Goal: Task Accomplishment & Management: Manage account settings

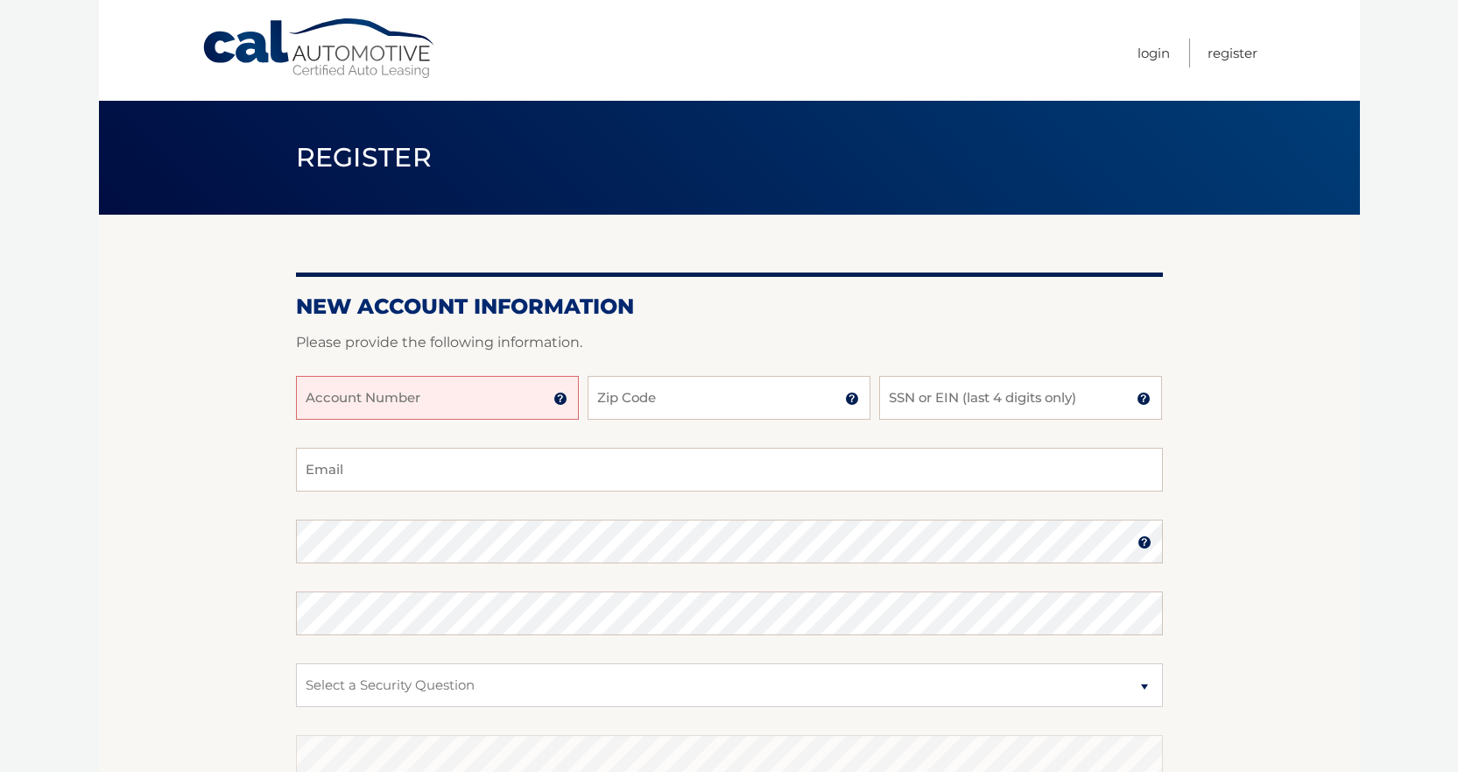
click at [398, 411] on input "Account Number" at bounding box center [437, 398] width 283 height 44
type input "02162870000"
type input "44455879906"
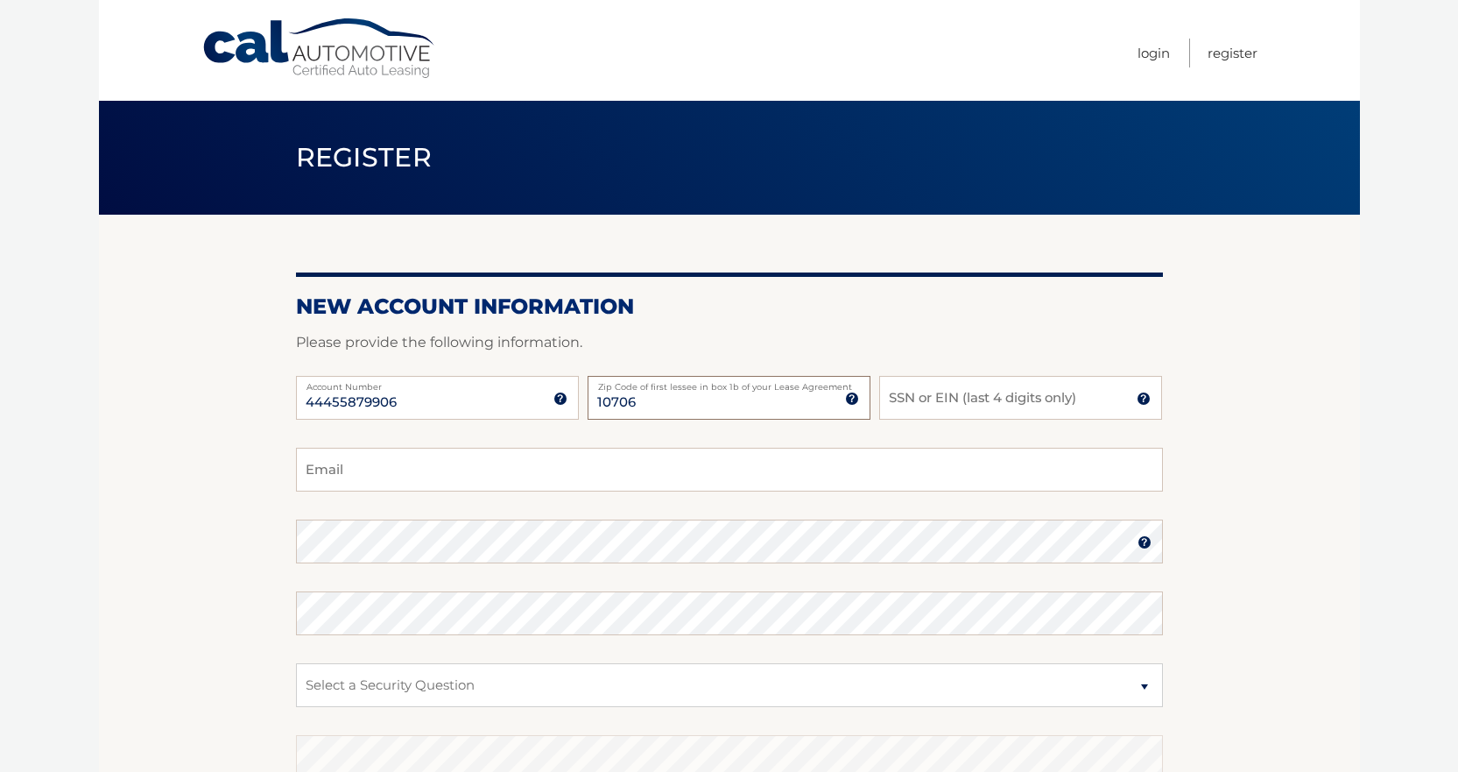
type input "10706"
type input "9740"
type input "lessaari@gmail.com"
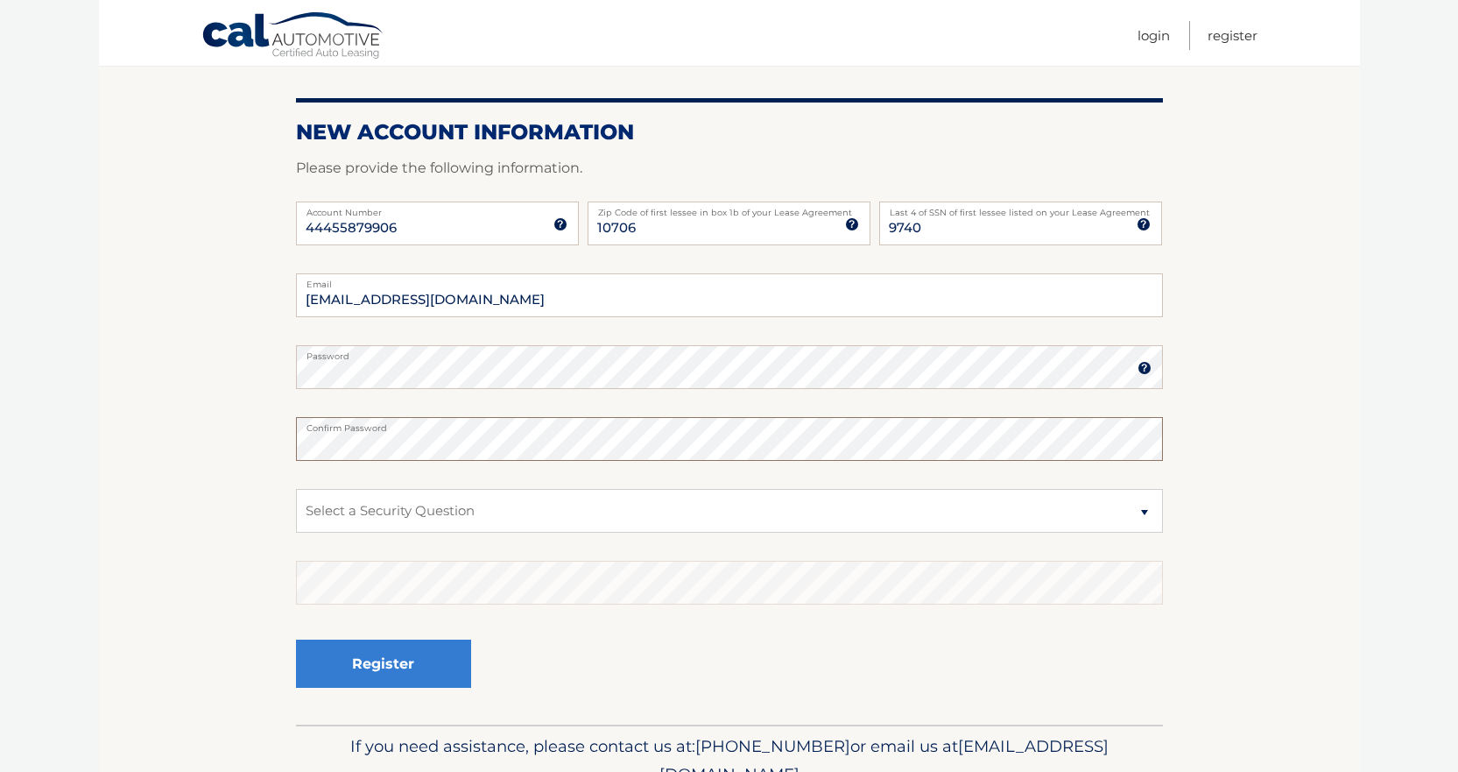
scroll to position [175, 0]
click at [360, 514] on select "Select a Security Question What was the name of your elementary school? What is…" at bounding box center [729, 510] width 867 height 44
select select "1"
click at [296, 488] on select "Select a Security Question What was the name of your elementary school? What is…" at bounding box center [729, 510] width 867 height 44
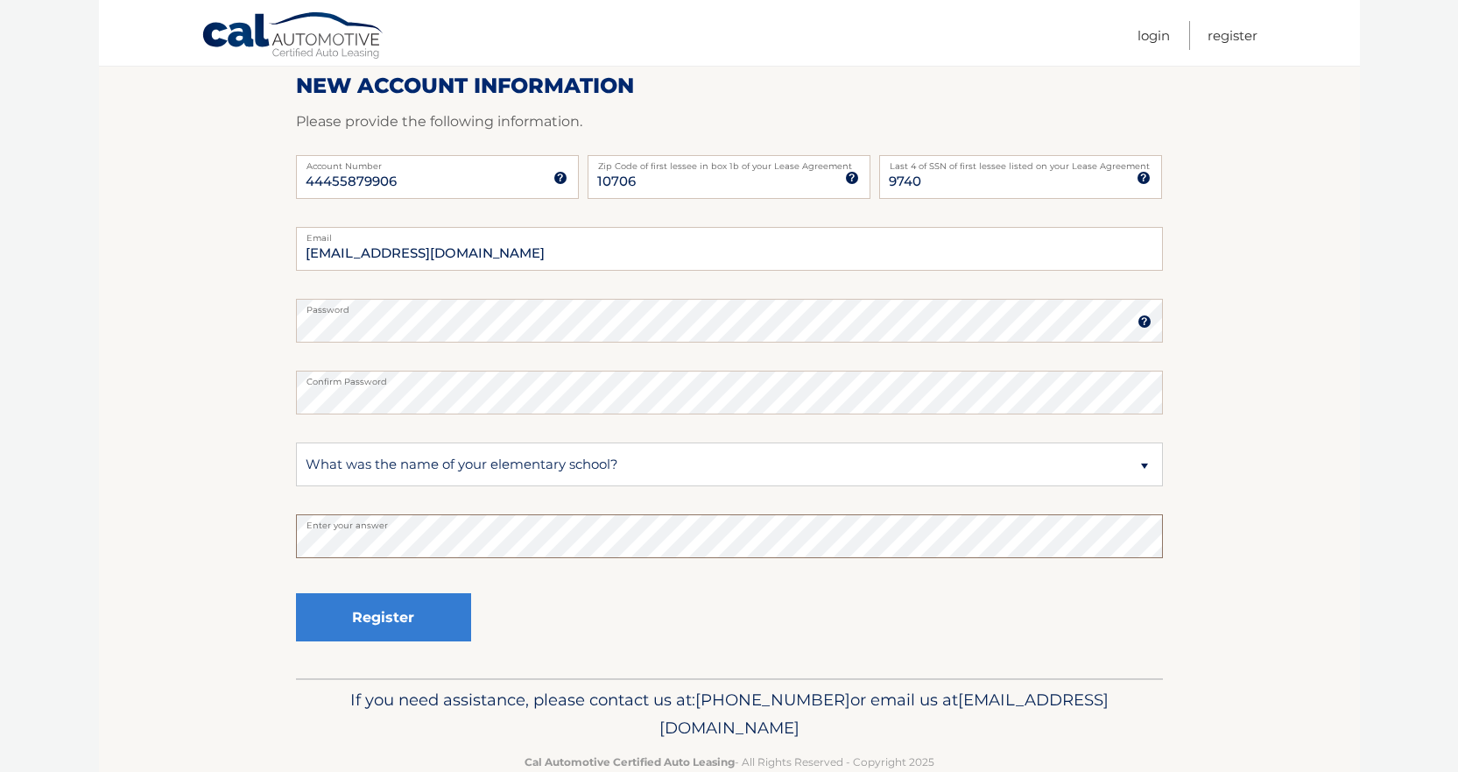
scroll to position [260, 0]
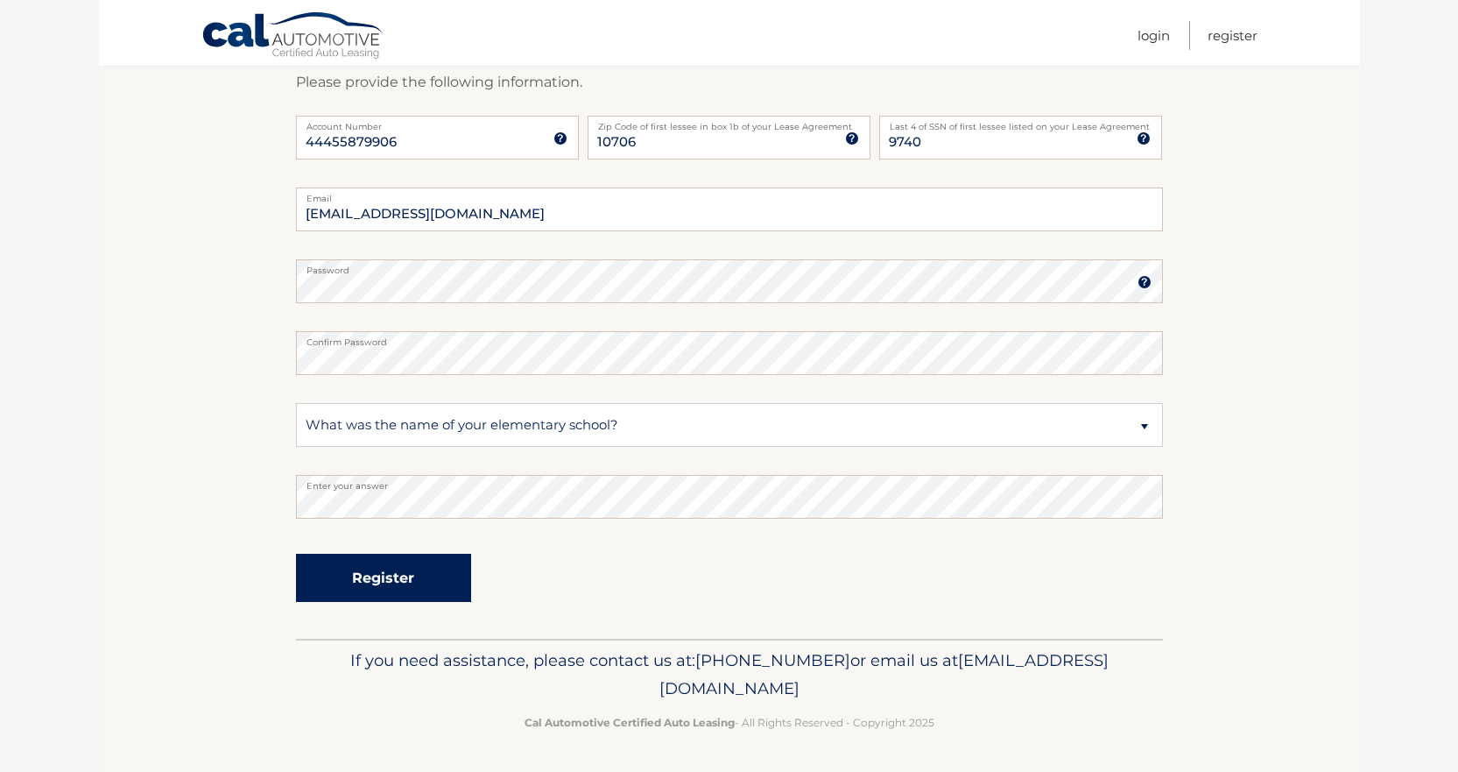
click at [367, 580] on button "Register" at bounding box center [383, 578] width 175 height 48
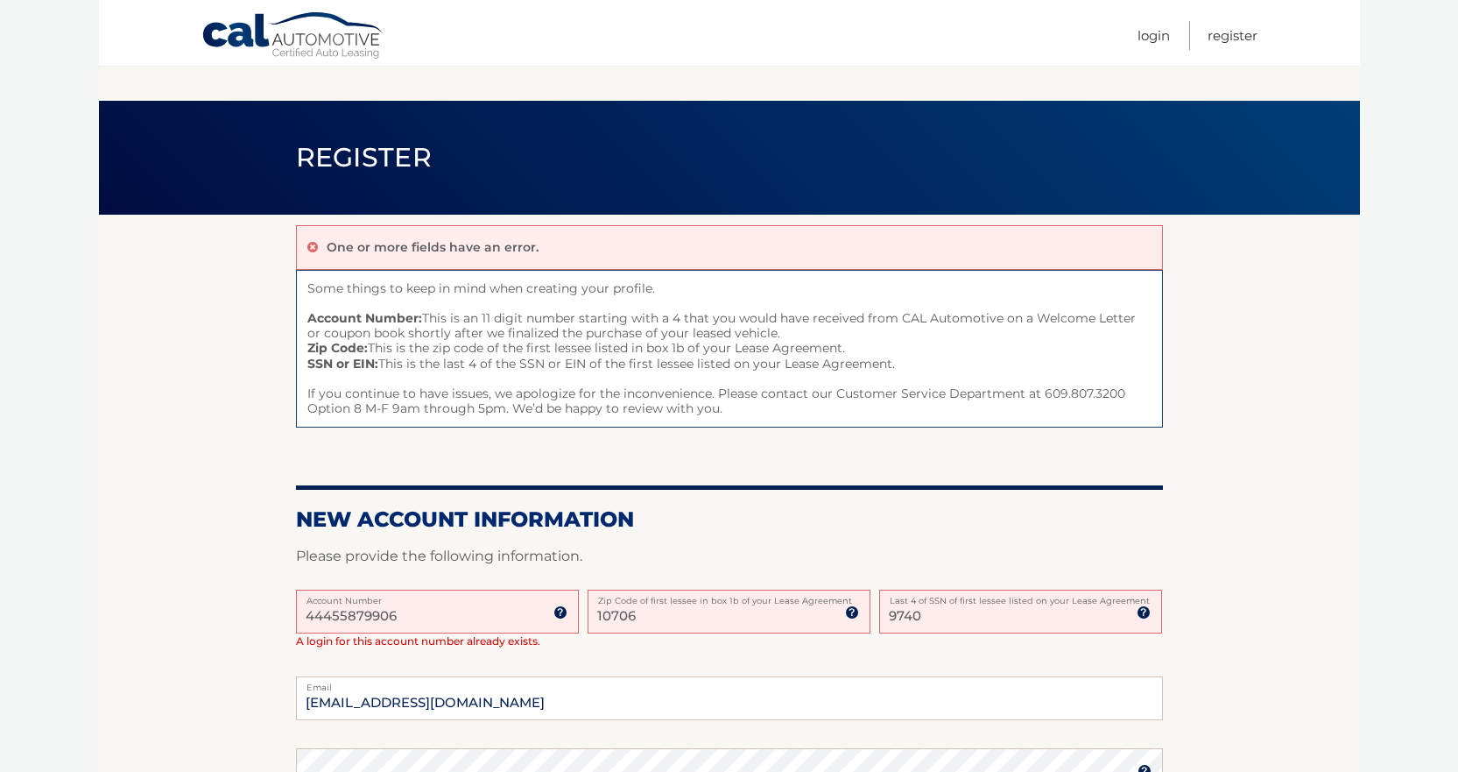
scroll to position [473, 0]
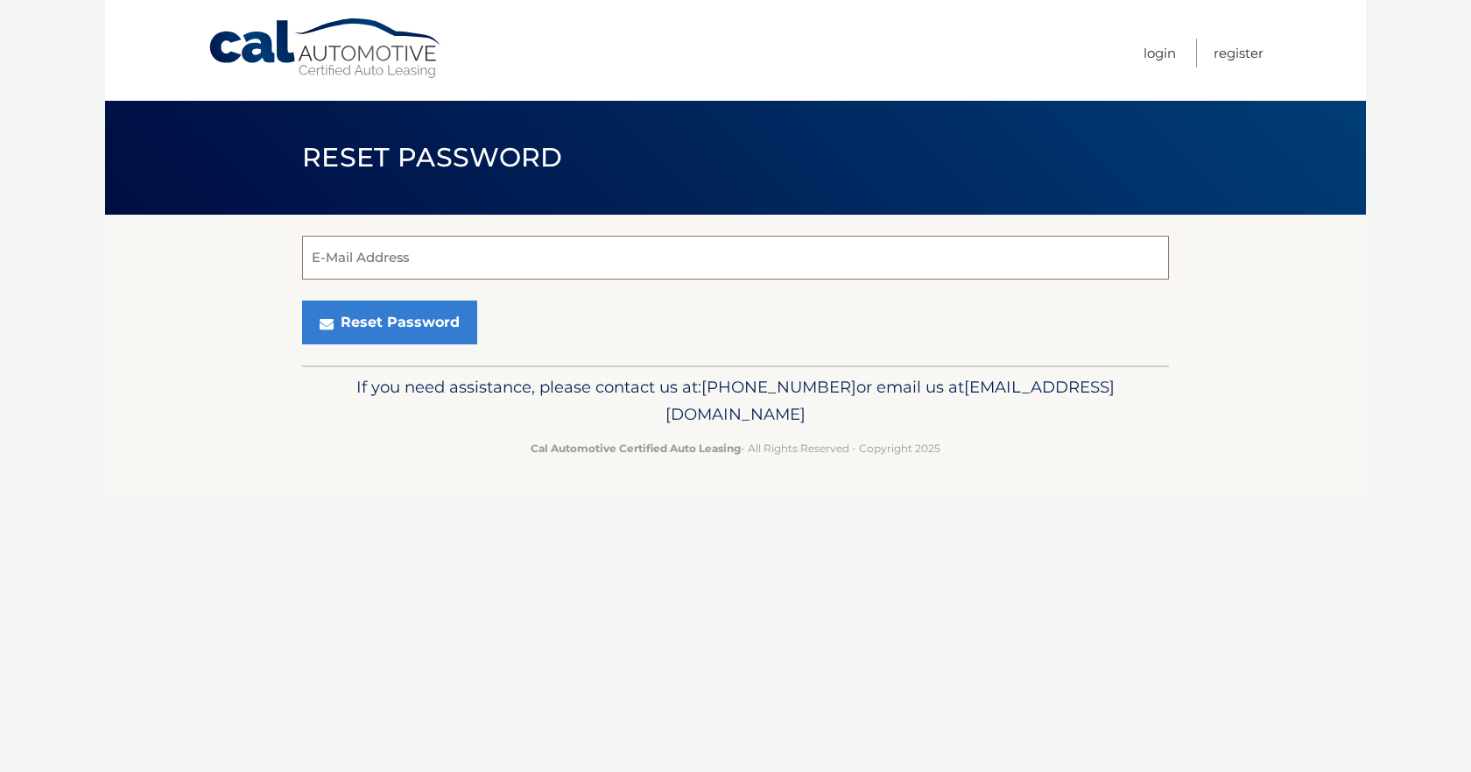
drag, startPoint x: 431, startPoint y: 268, endPoint x: 393, endPoint y: 209, distance: 69.7
click at [429, 253] on input "E-Mail Address" at bounding box center [735, 258] width 867 height 44
type input "[EMAIL_ADDRESS][DOMAIN_NAME]"
click at [302, 300] on button "Reset Password" at bounding box center [389, 322] width 175 height 44
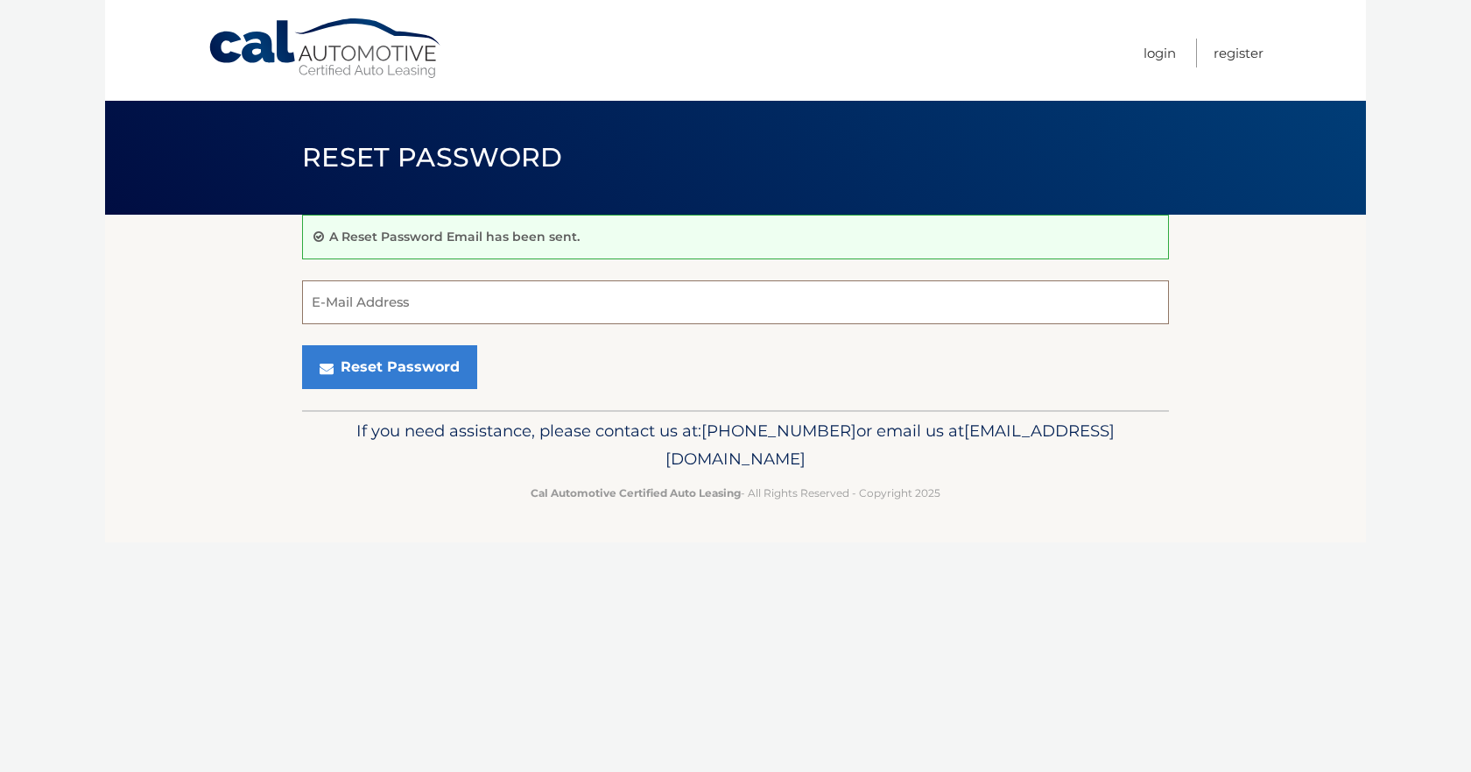
click at [378, 317] on input "E-Mail Address" at bounding box center [735, 302] width 867 height 44
click at [184, 293] on section "A Reset Password Email has been sent. E-Mail Address Reset Password" at bounding box center [735, 312] width 1261 height 195
click at [1165, 52] on link "Login" at bounding box center [1160, 53] width 32 height 29
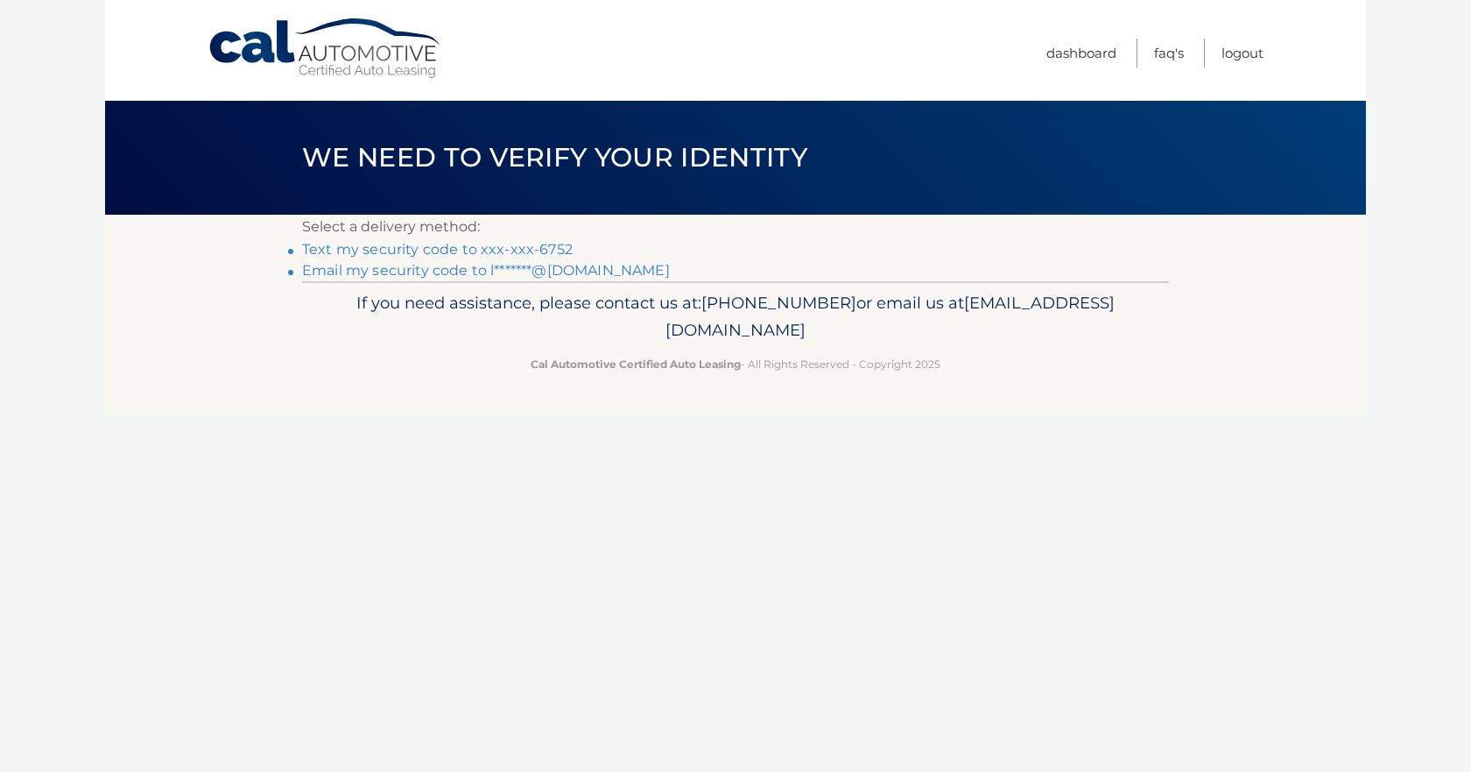
click at [492, 248] on link "Text my security code to xxx-xxx-6752" at bounding box center [437, 249] width 271 height 17
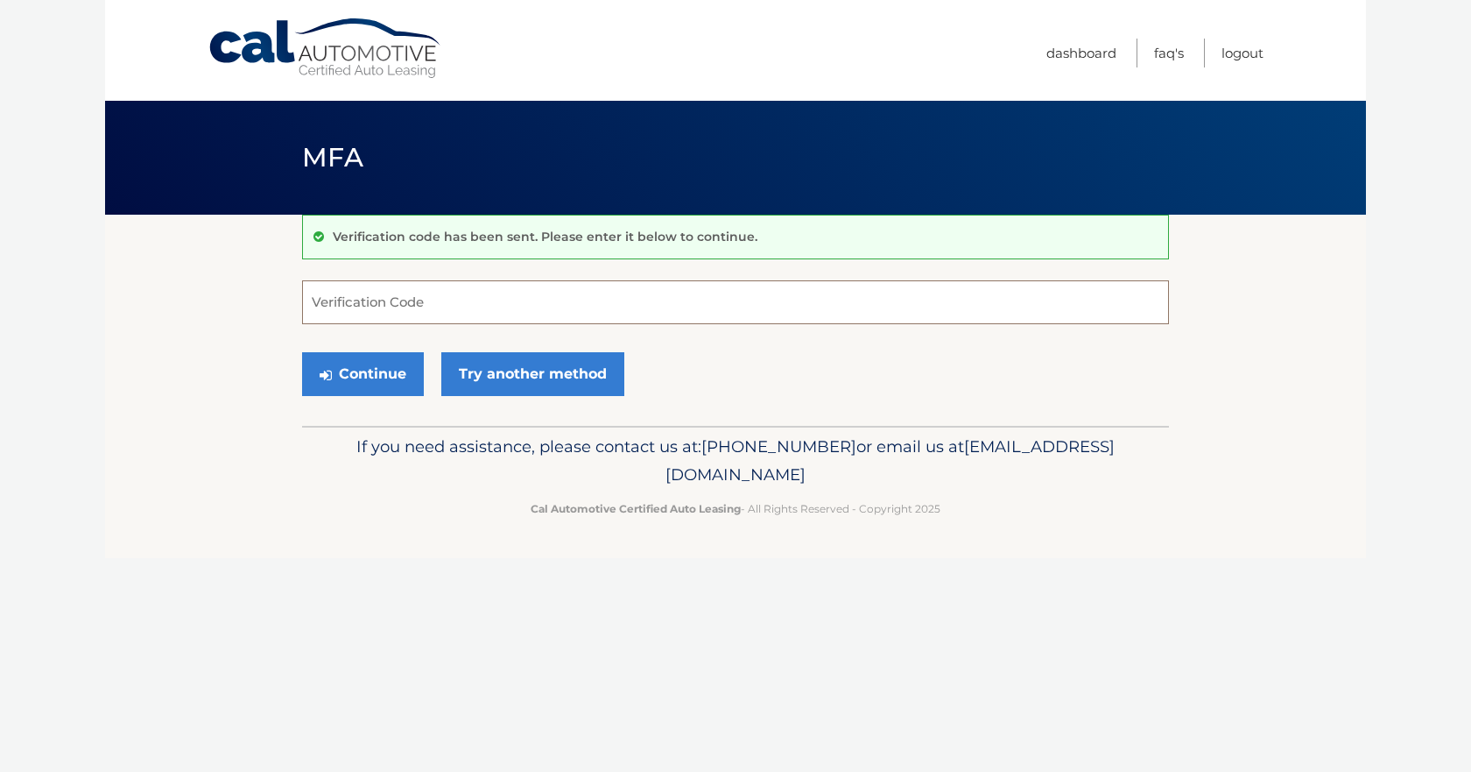
click at [653, 301] on input "Verification Code" at bounding box center [735, 302] width 867 height 44
type input "586225"
click at [302, 352] on button "Continue" at bounding box center [363, 374] width 122 height 44
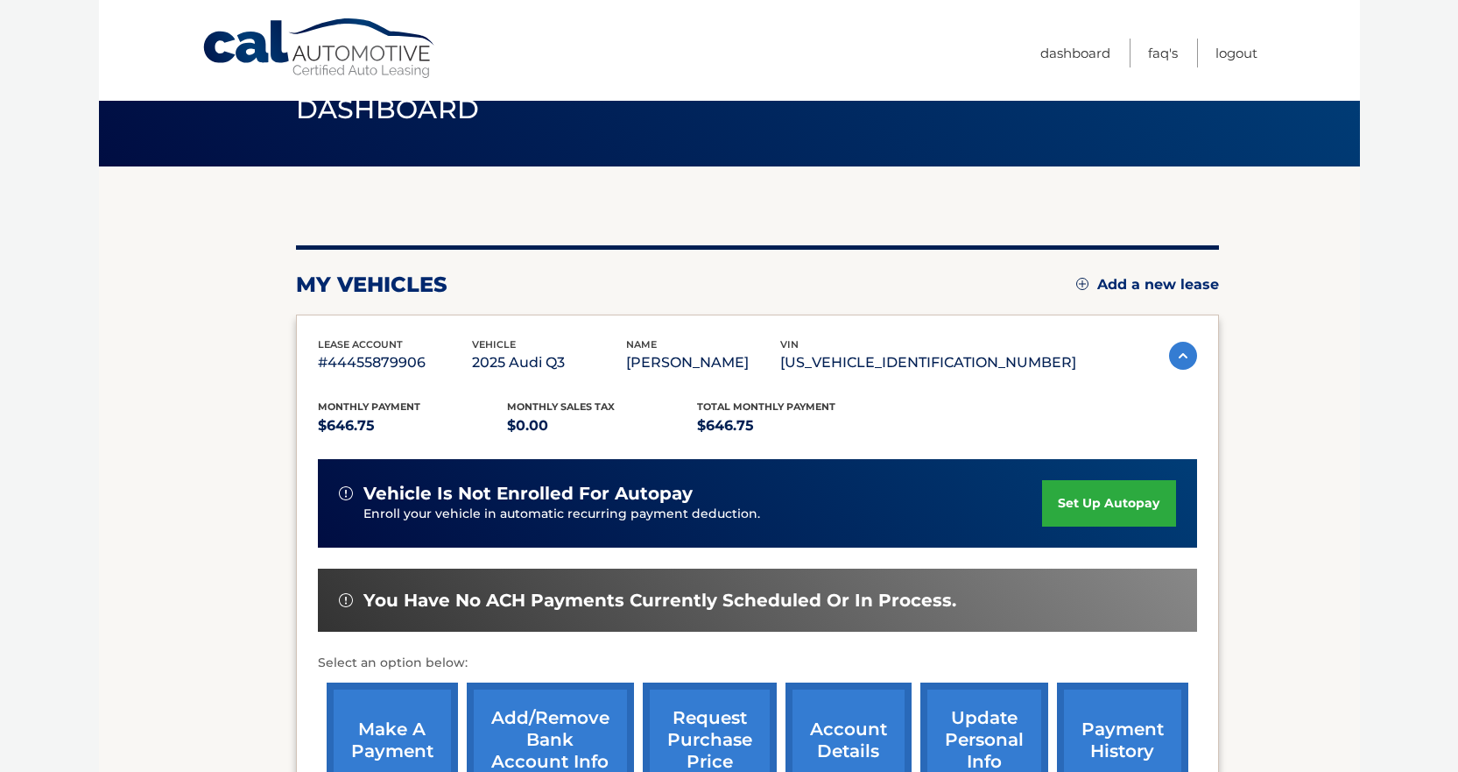
scroll to position [88, 0]
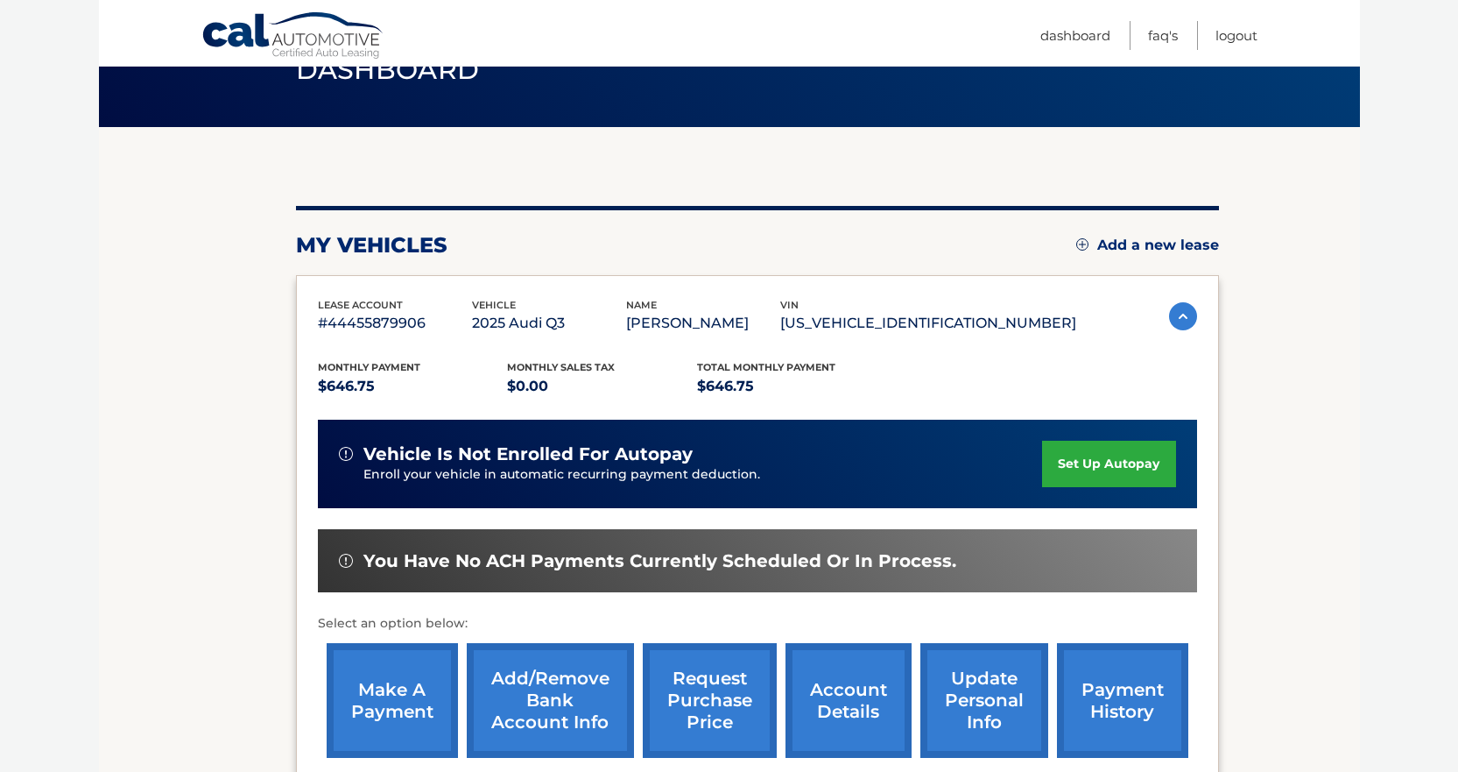
click at [1075, 468] on link "set up autopay" at bounding box center [1108, 464] width 133 height 46
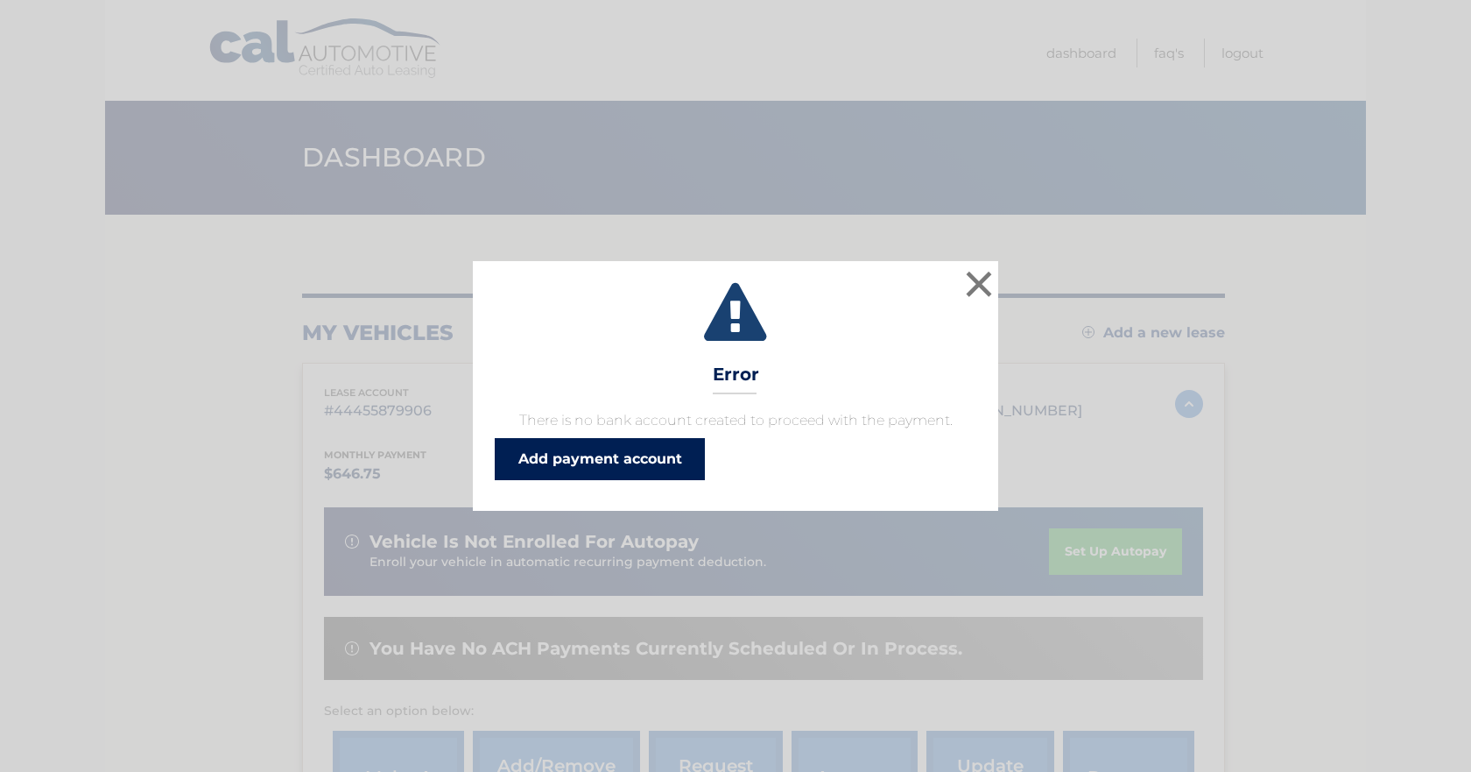
click at [592, 467] on link "Add payment account" at bounding box center [600, 459] width 210 height 42
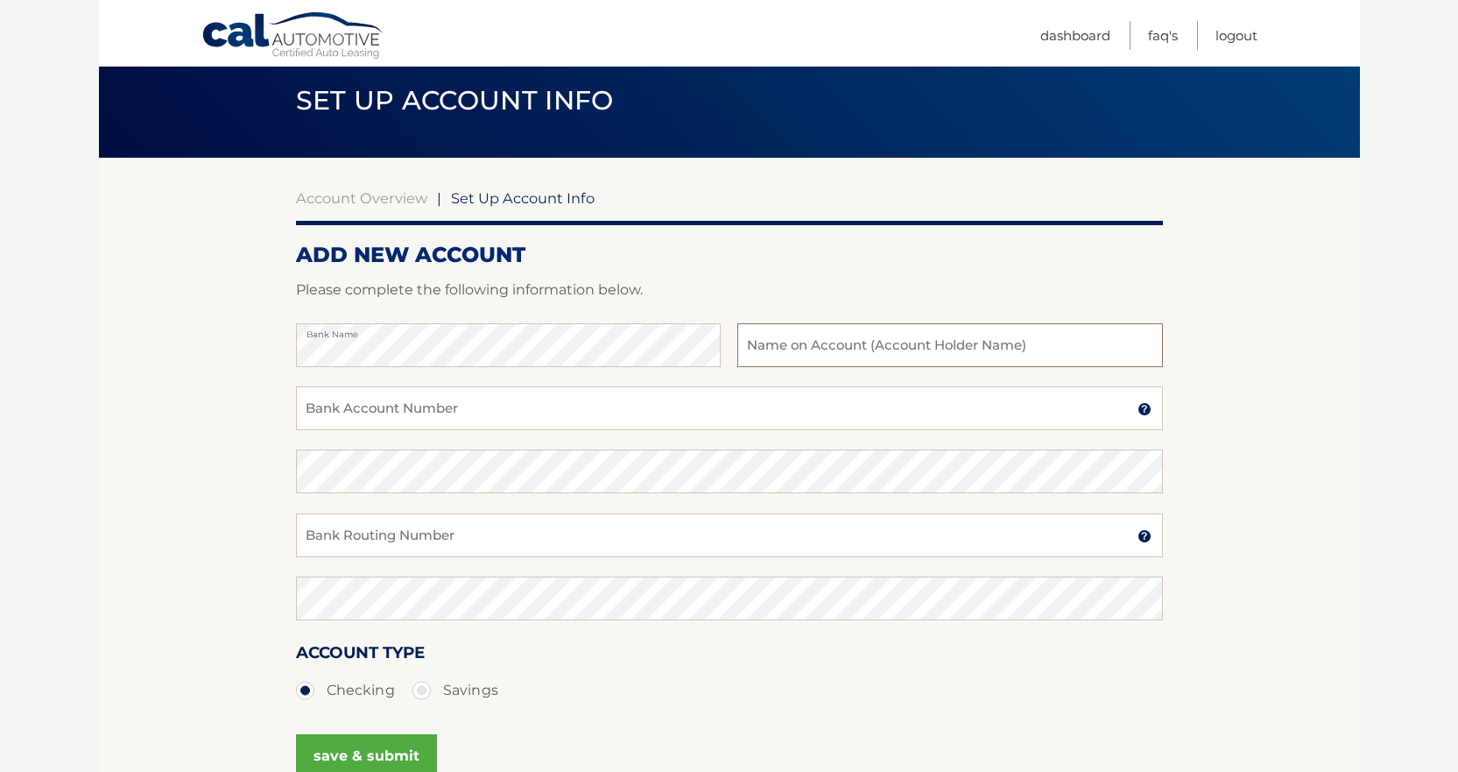
scroll to position [88, 0]
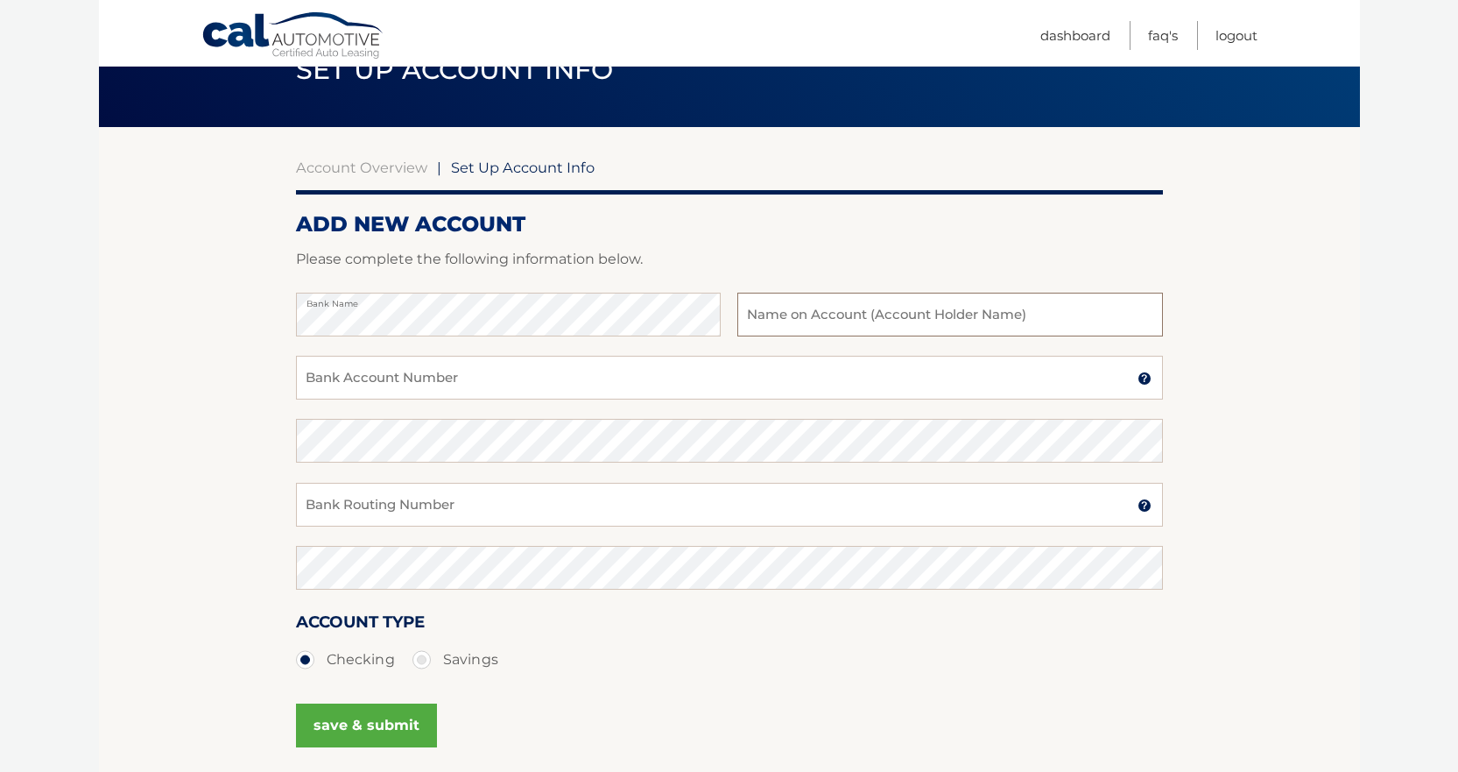
type input "A"
type input "Gofor LLC"
click at [508, 372] on input "Bank Account Number" at bounding box center [729, 378] width 867 height 44
type input "631505226"
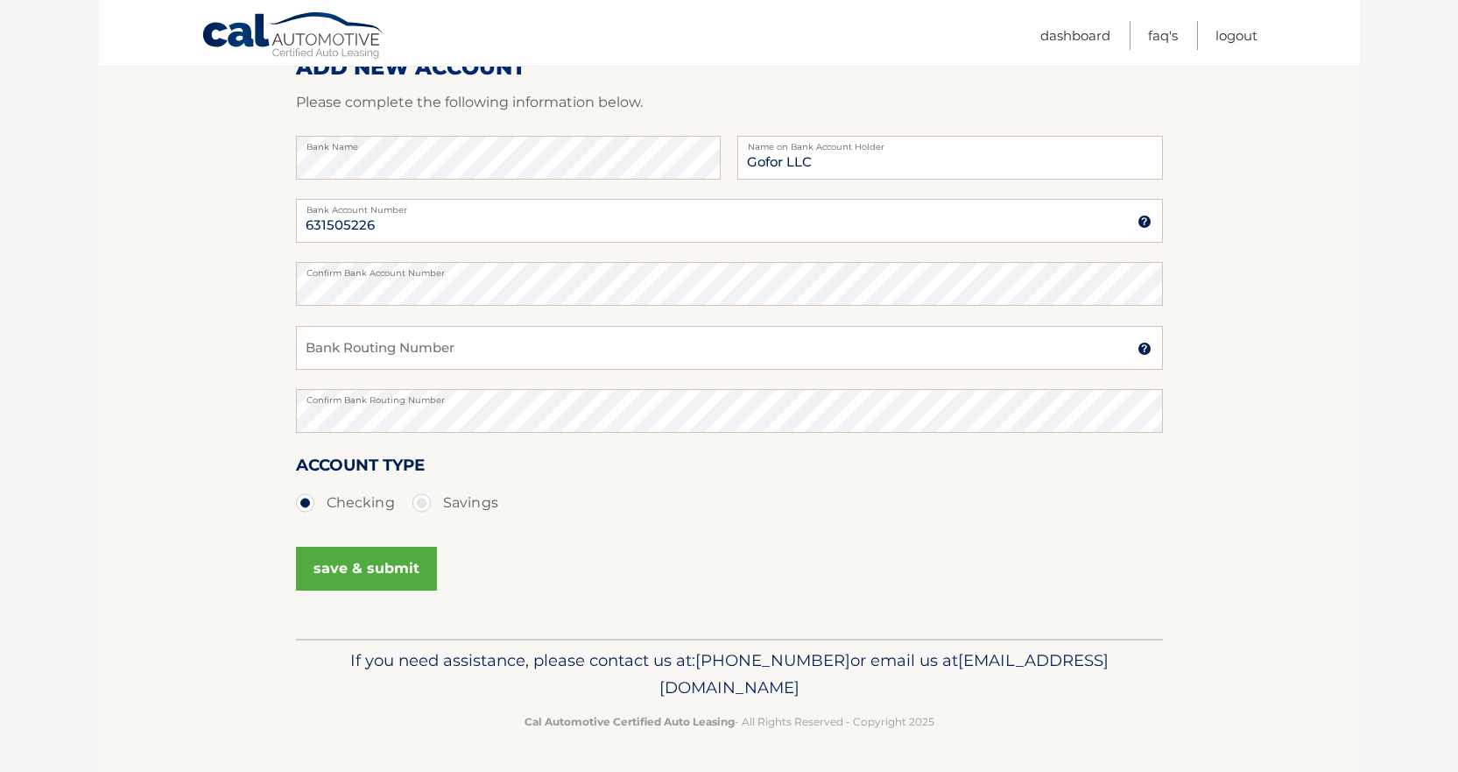
click at [376, 582] on button "save & submit" at bounding box center [366, 569] width 141 height 44
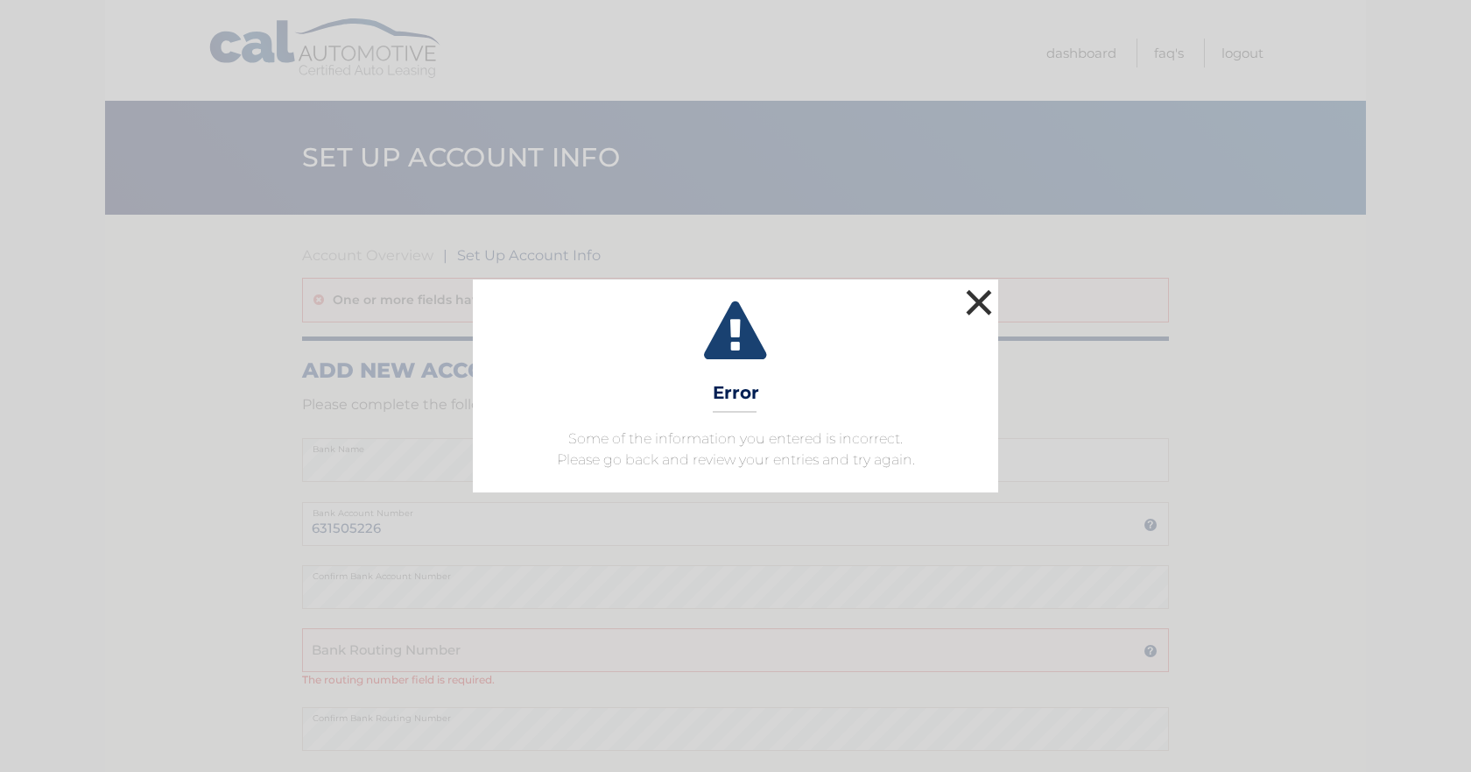
click at [983, 302] on button "×" at bounding box center [979, 302] width 35 height 35
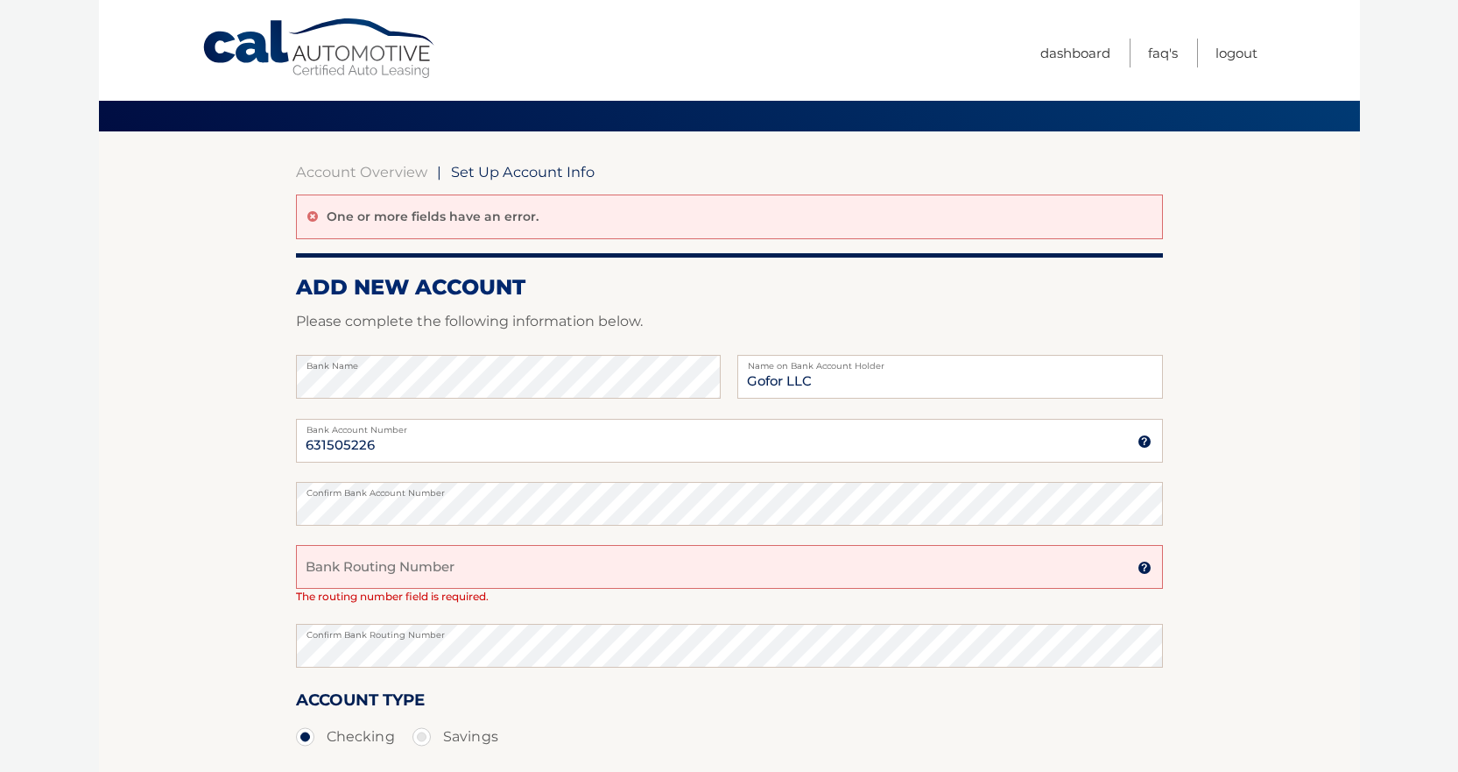
scroll to position [88, 0]
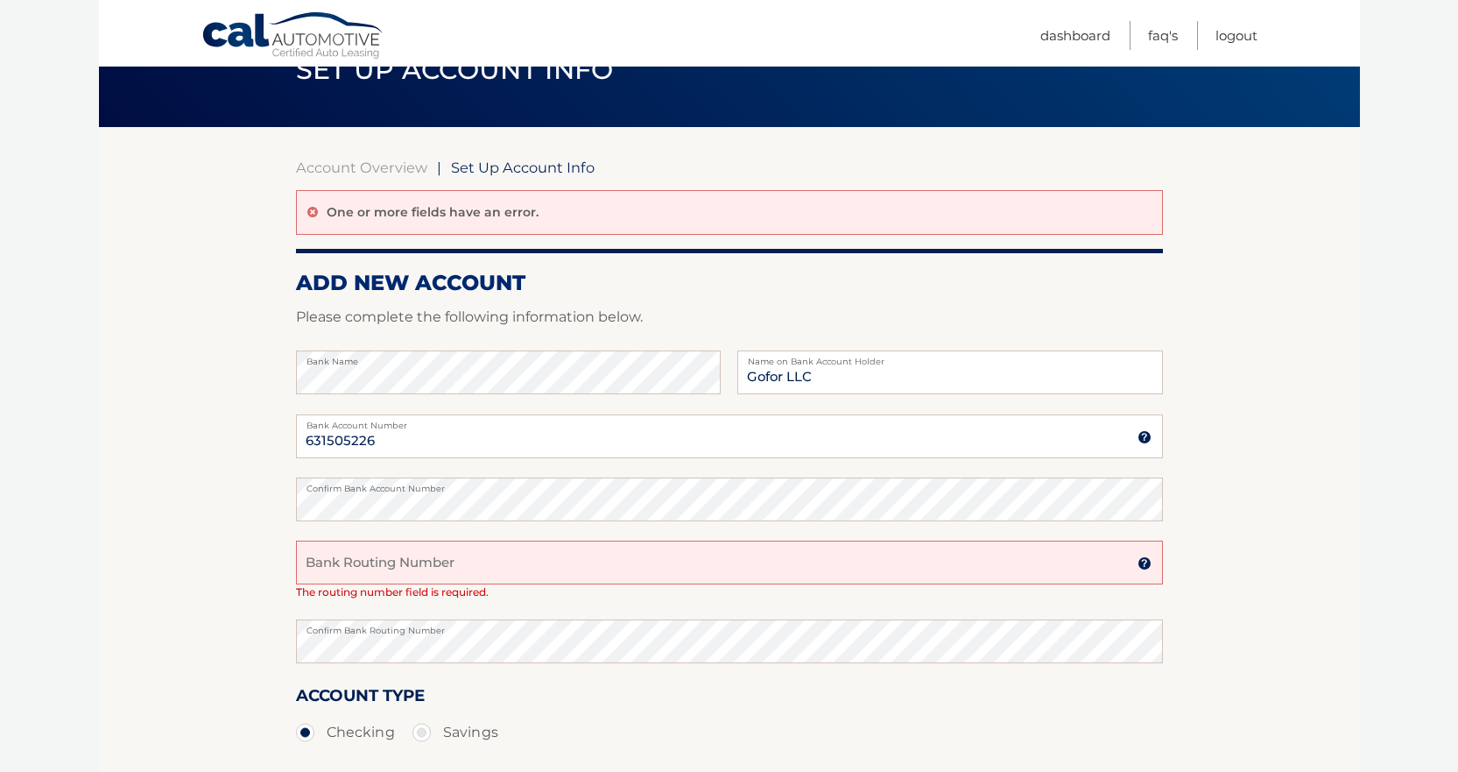
click at [347, 568] on input "Bank Routing Number" at bounding box center [729, 562] width 867 height 44
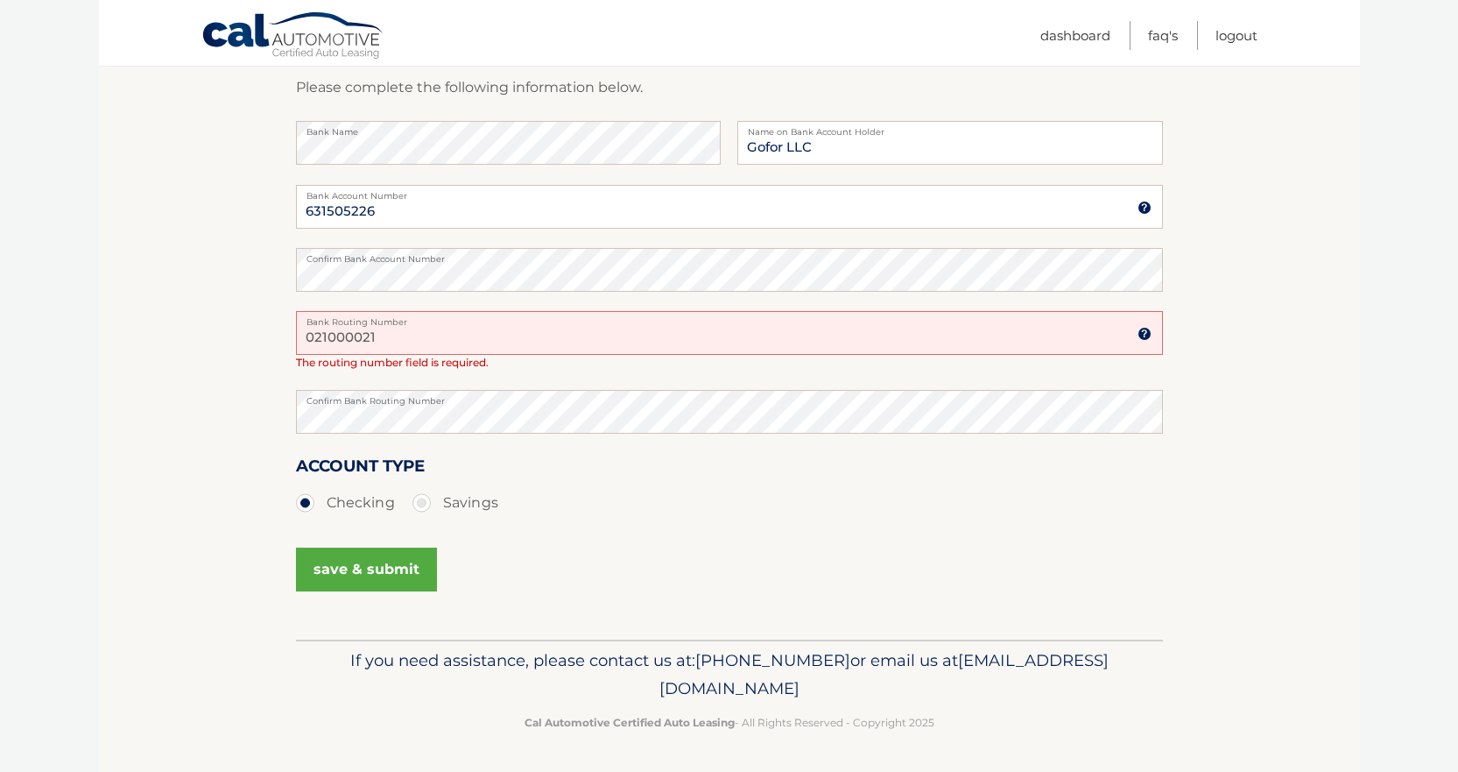
type input "021000021"
click at [390, 575] on button "save & submit" at bounding box center [366, 569] width 141 height 44
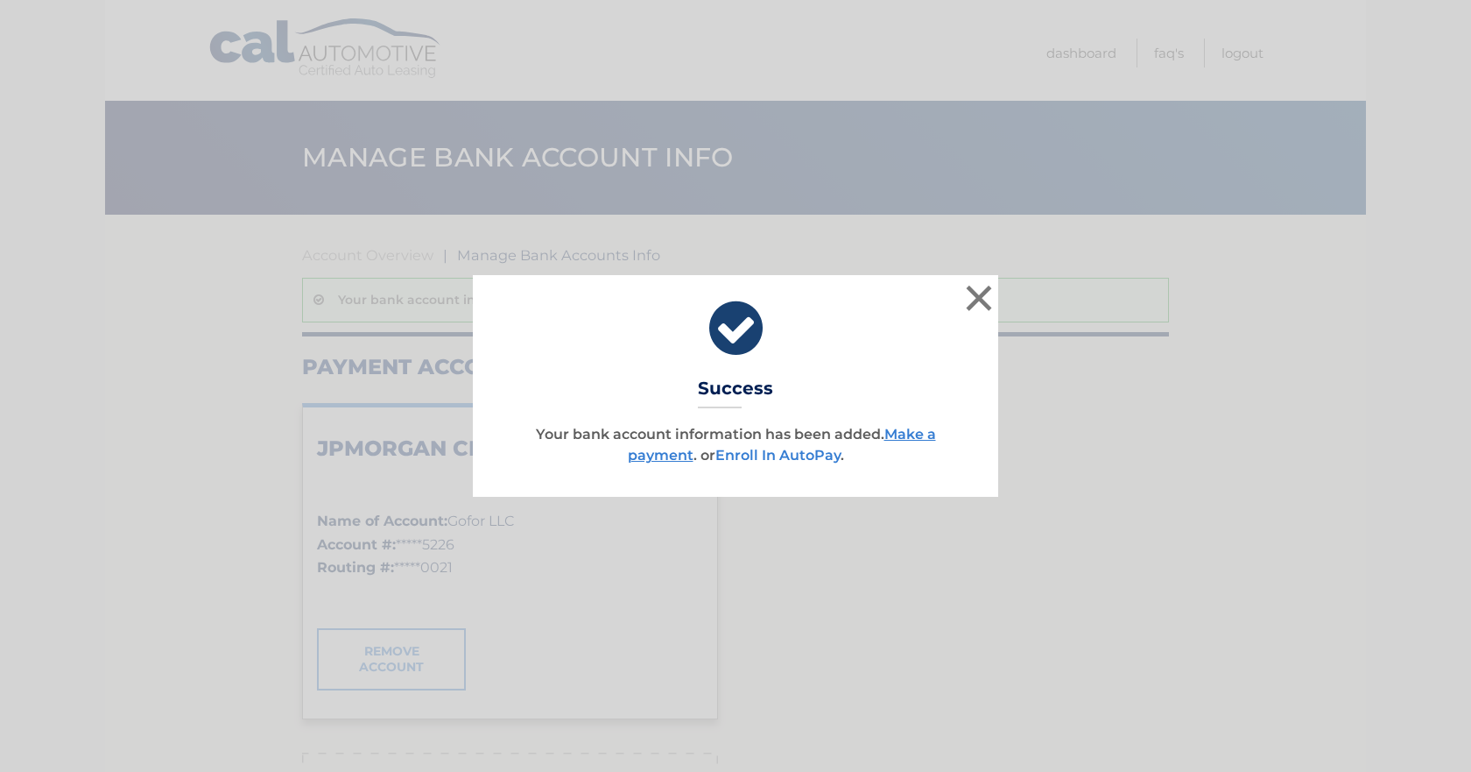
click at [730, 458] on link "Enroll In AutoPay" at bounding box center [778, 455] width 125 height 17
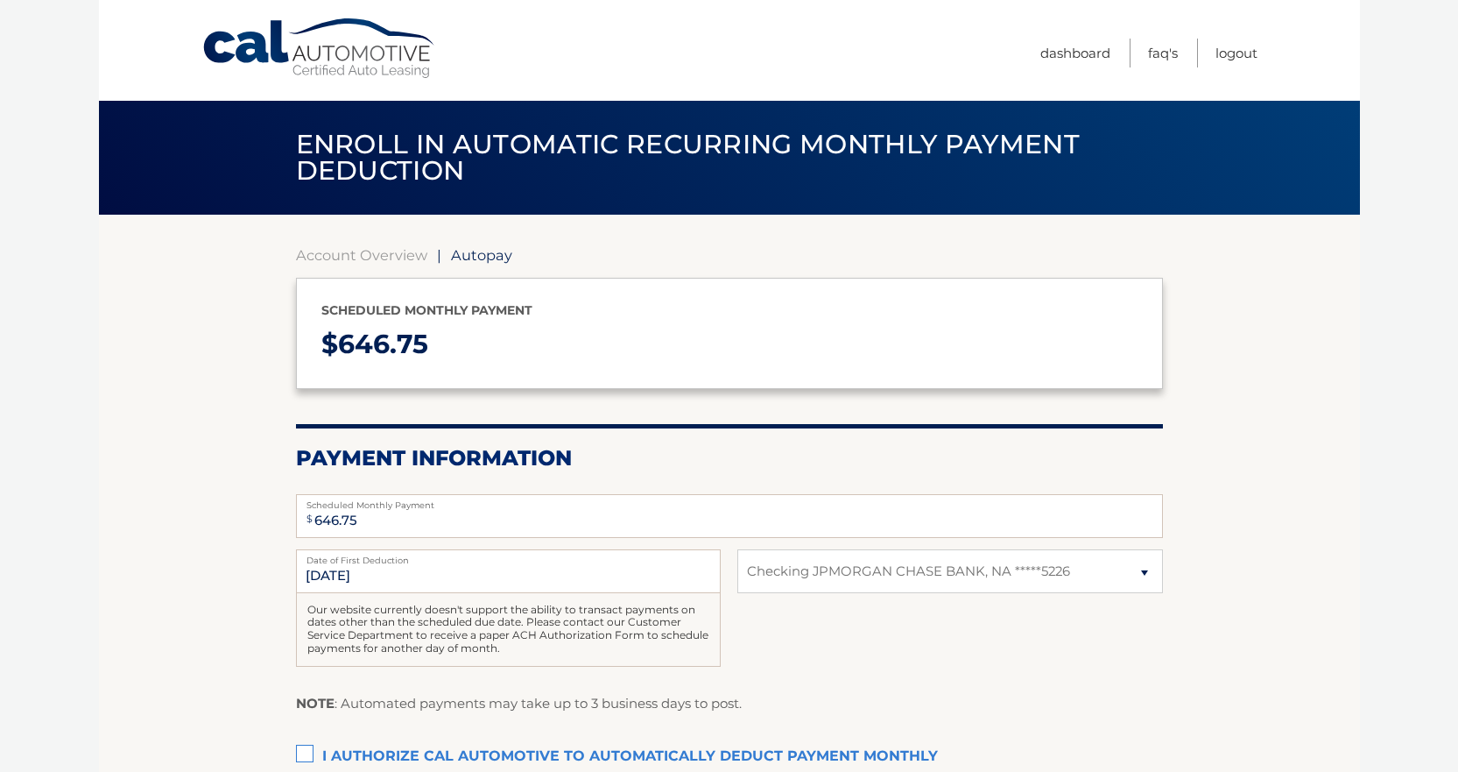
select select "MjFiZmM5MjUtYzZjYy00ZWE1LWIwZmQtMzg5Y2U4ZGY0YTc0"
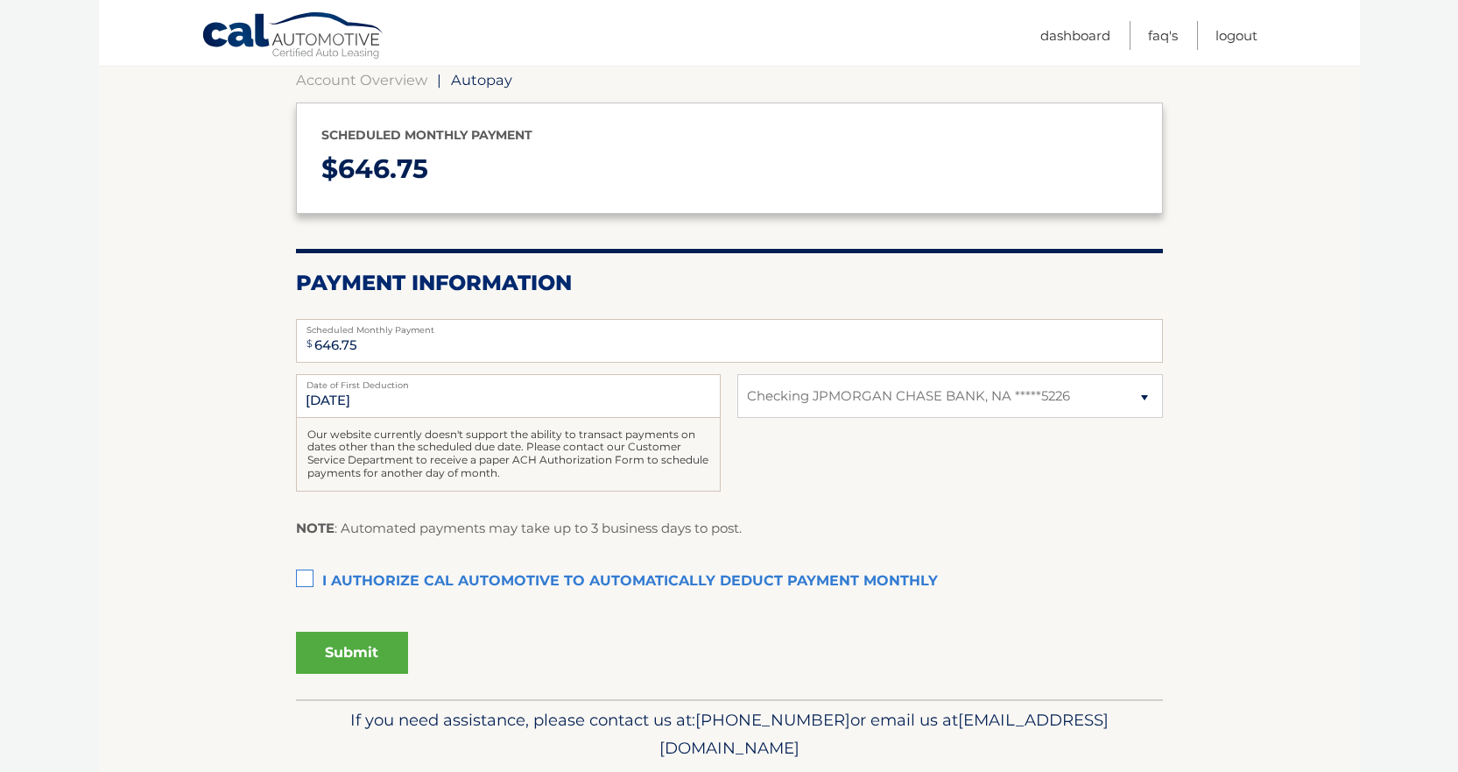
click at [308, 579] on label "I authorize cal automotive to automatically deduct payment monthly This checkbo…" at bounding box center [729, 581] width 867 height 35
click at [0, 0] on input "I authorize cal automotive to automatically deduct payment monthly This checkbo…" at bounding box center [0, 0] width 0 height 0
click at [380, 659] on button "Submit" at bounding box center [352, 653] width 112 height 42
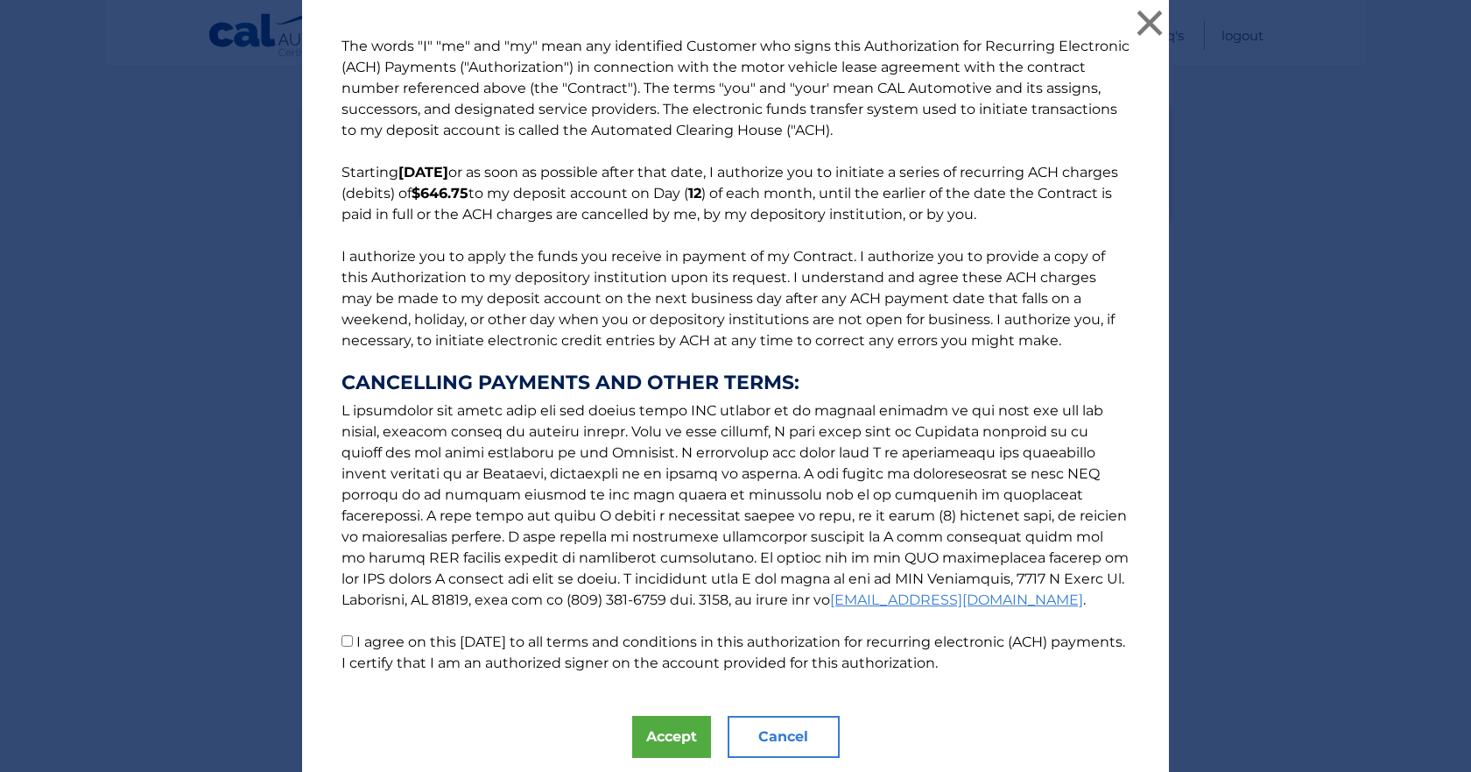
click at [342, 640] on input "I agree on this [DATE] to all terms and conditions in this authorization for re…" at bounding box center [347, 640] width 11 height 11
checkbox input "true"
click at [632, 737] on button "Accept" at bounding box center [671, 737] width 79 height 42
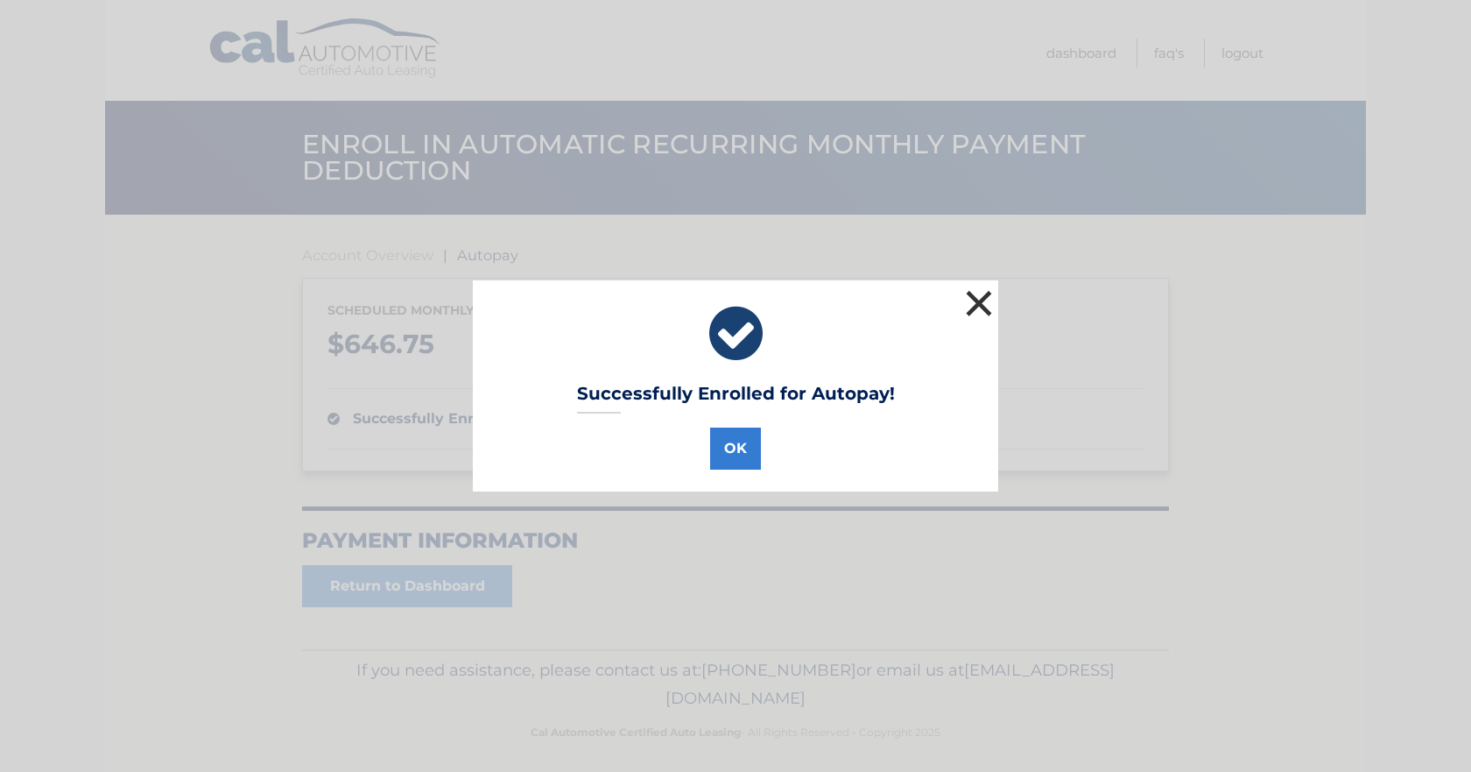
drag, startPoint x: 978, startPoint y: 299, endPoint x: 900, endPoint y: 238, distance: 98.6
click at [970, 294] on button "×" at bounding box center [979, 303] width 35 height 35
